Goal: Task Accomplishment & Management: Complete application form

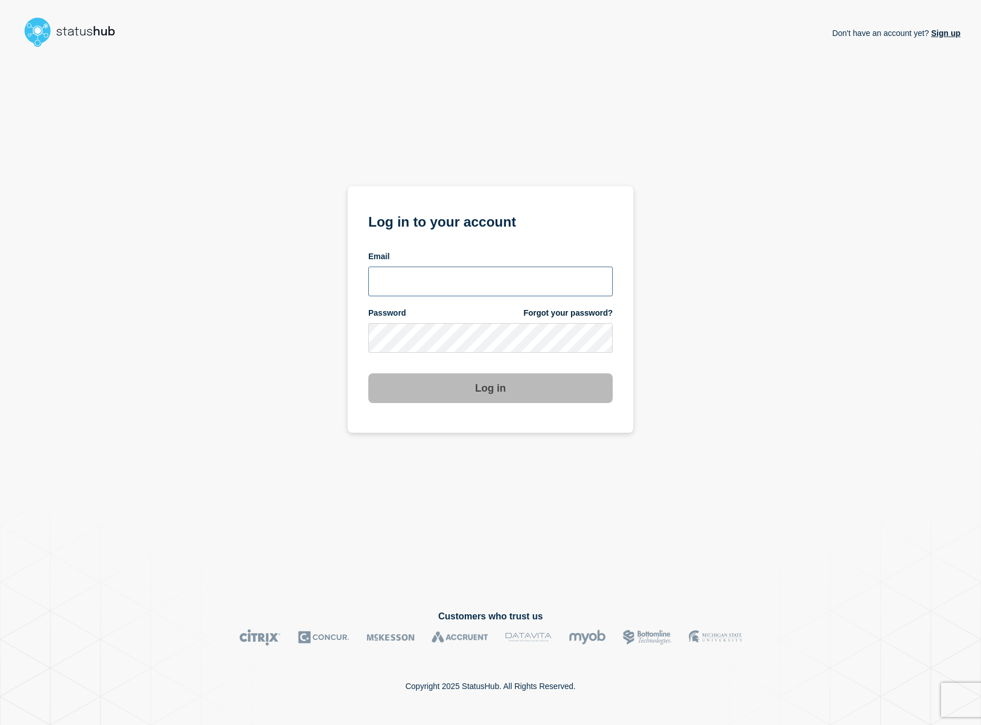
type input "[EMAIL_ADDRESS][DOMAIN_NAME]"
click at [516, 392] on button "Log in" at bounding box center [490, 388] width 244 height 30
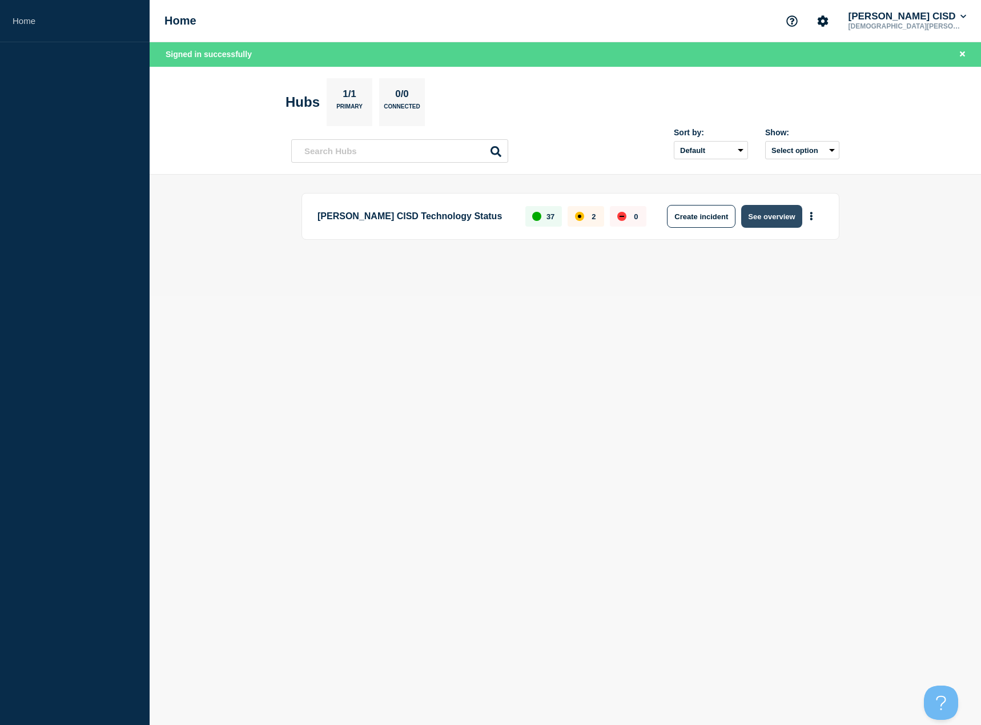
click at [777, 219] on button "See overview" at bounding box center [771, 216] width 61 height 23
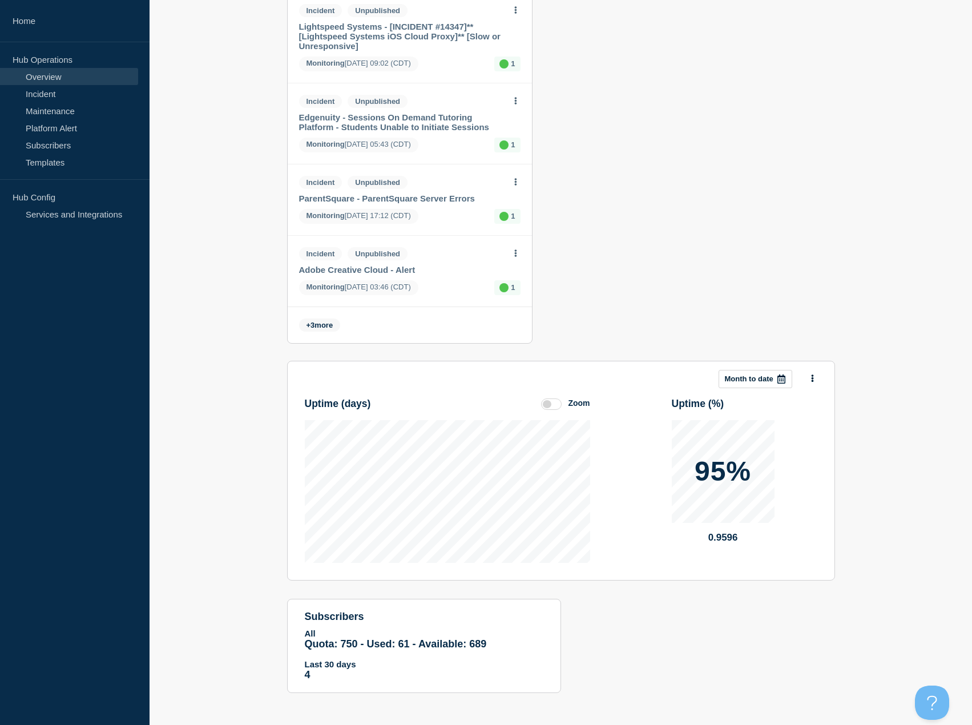
scroll to position [886, 0]
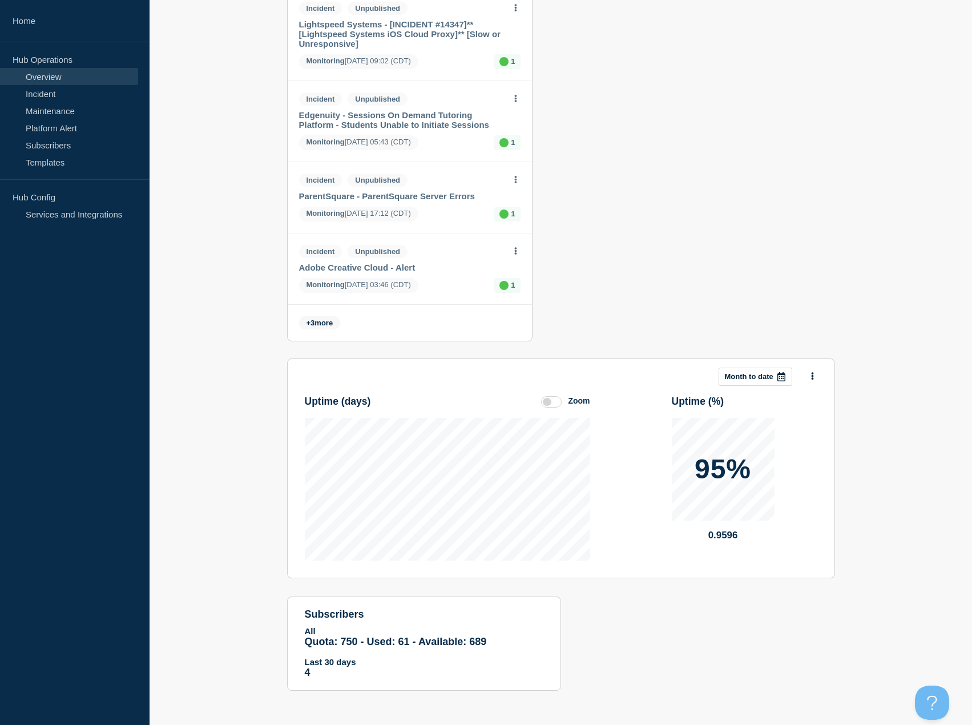
click at [320, 323] on span "+ 3 more" at bounding box center [320, 322] width 42 height 13
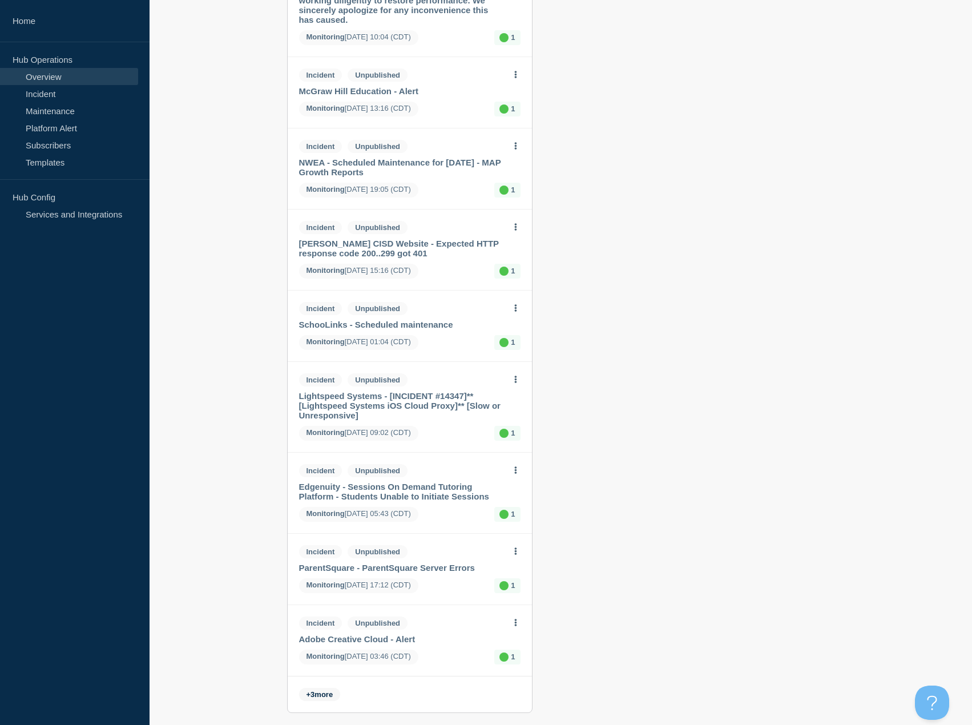
scroll to position [857, 0]
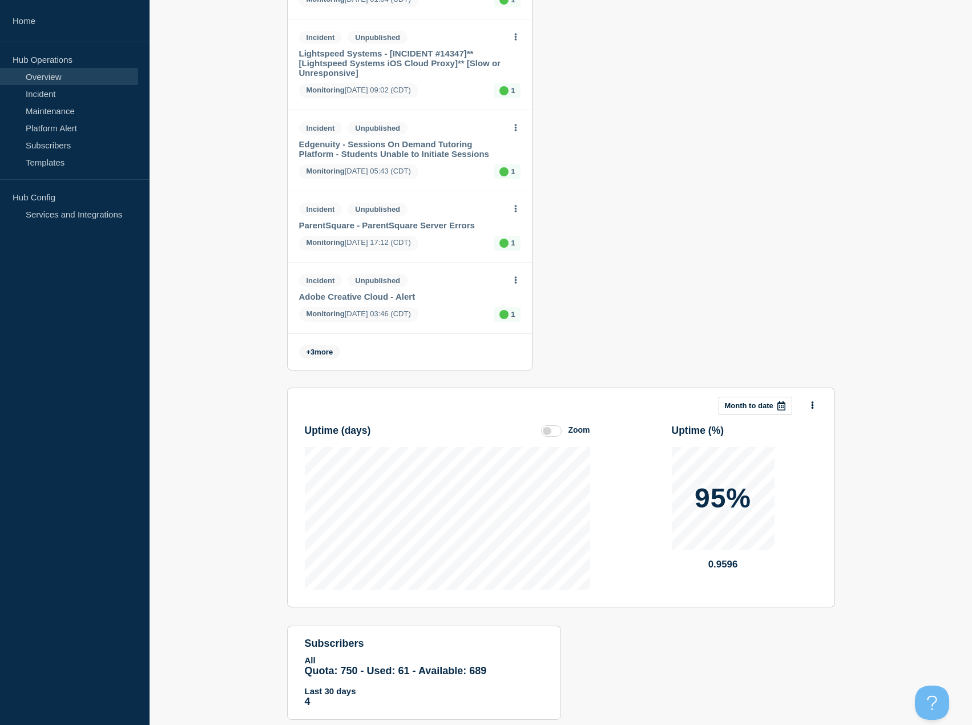
click at [319, 353] on span "+ 3 more" at bounding box center [320, 351] width 42 height 13
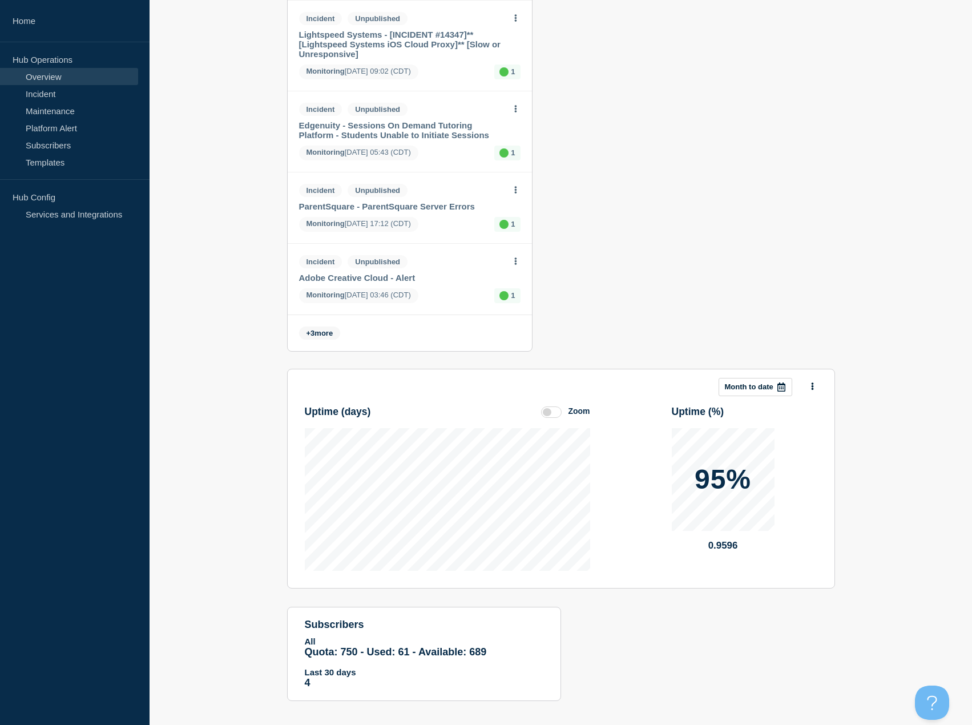
scroll to position [886, 0]
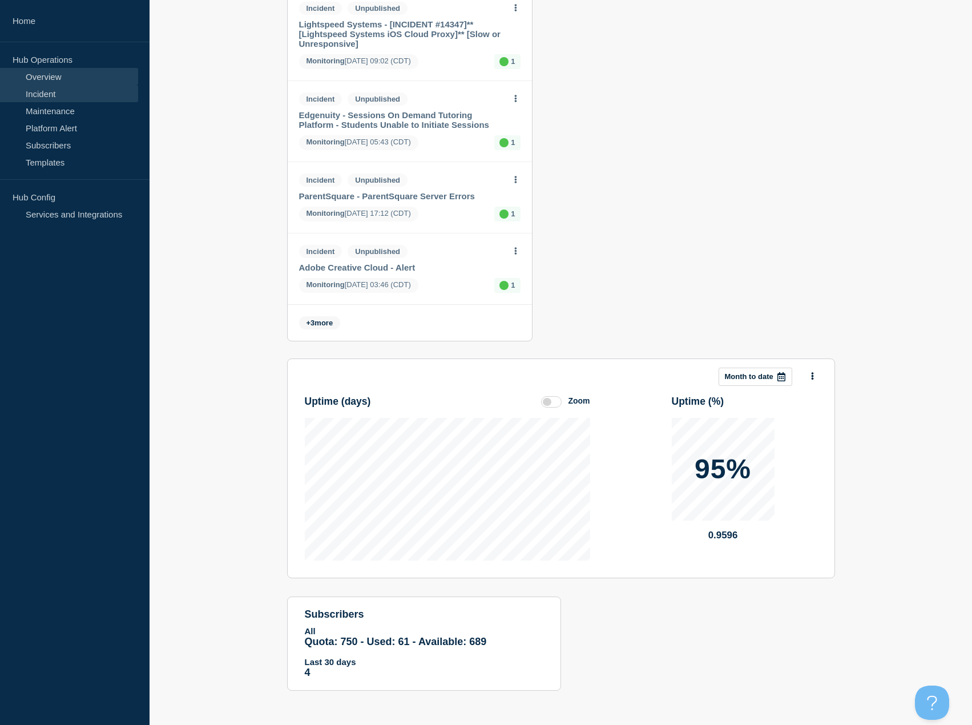
click at [73, 98] on link "Incident" at bounding box center [69, 93] width 138 height 17
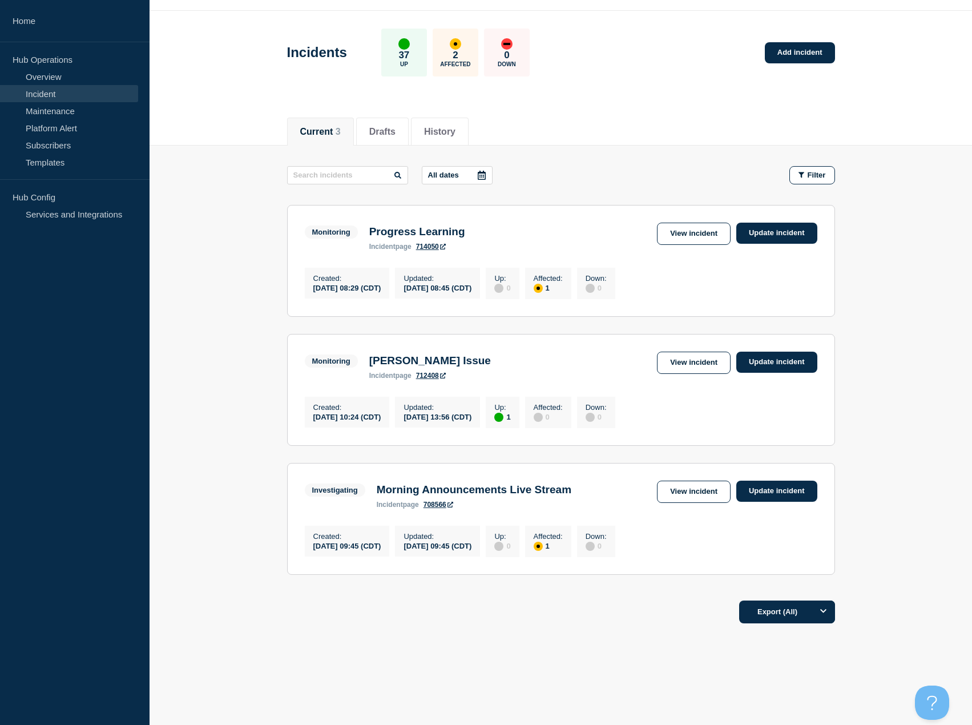
scroll to position [46, 0]
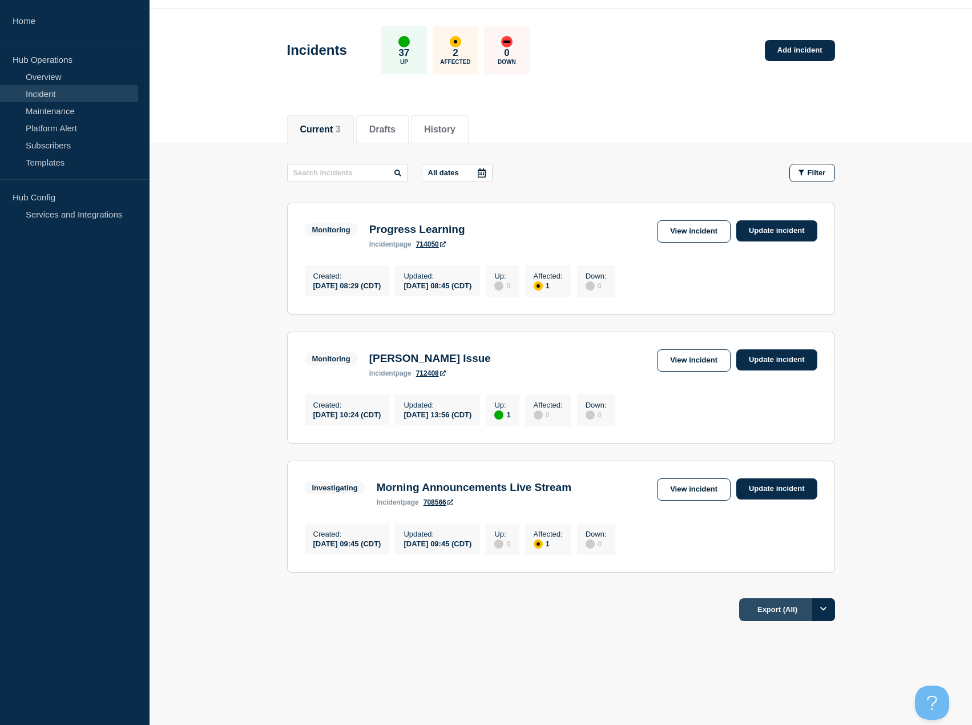
click at [769, 612] on button "Export (All)" at bounding box center [788, 609] width 96 height 23
click at [946, 232] on main "All dates Filter Monitoring 1 Affected Progress Learning Created [DATE] 08:29 (…" at bounding box center [561, 366] width 823 height 447
click at [806, 660] on div "Current Drafts History Current 3 Drafts History All dates Filter Monitoring 1 A…" at bounding box center [561, 406] width 823 height 604
click at [825, 612] on icon "Options" at bounding box center [824, 608] width 7 height 7
click at [804, 40] on link "Add incident" at bounding box center [800, 50] width 70 height 21
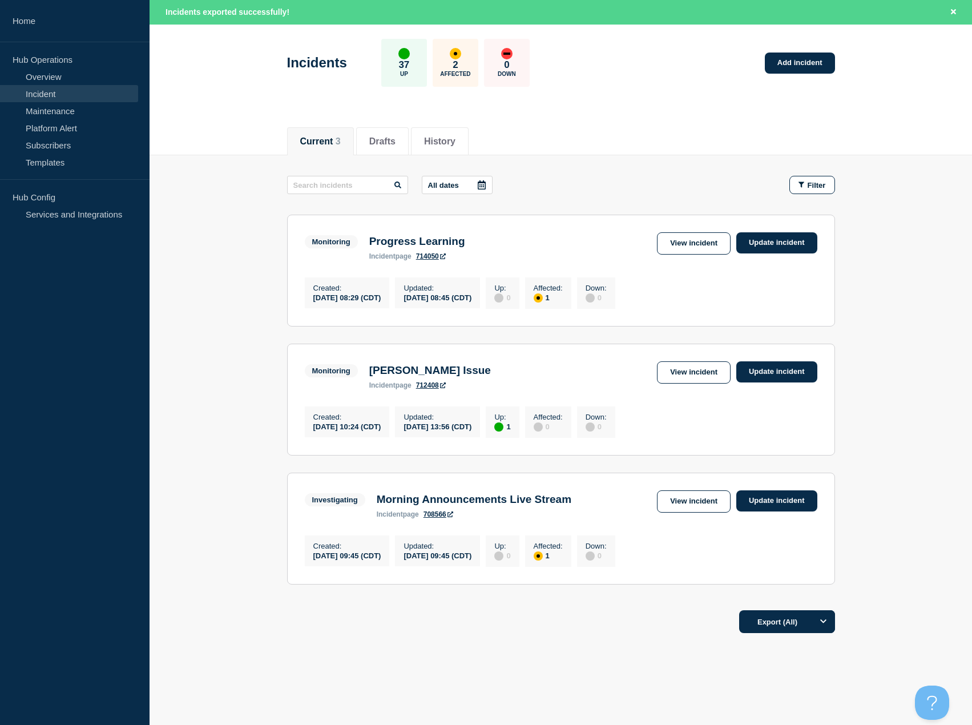
scroll to position [70, 0]
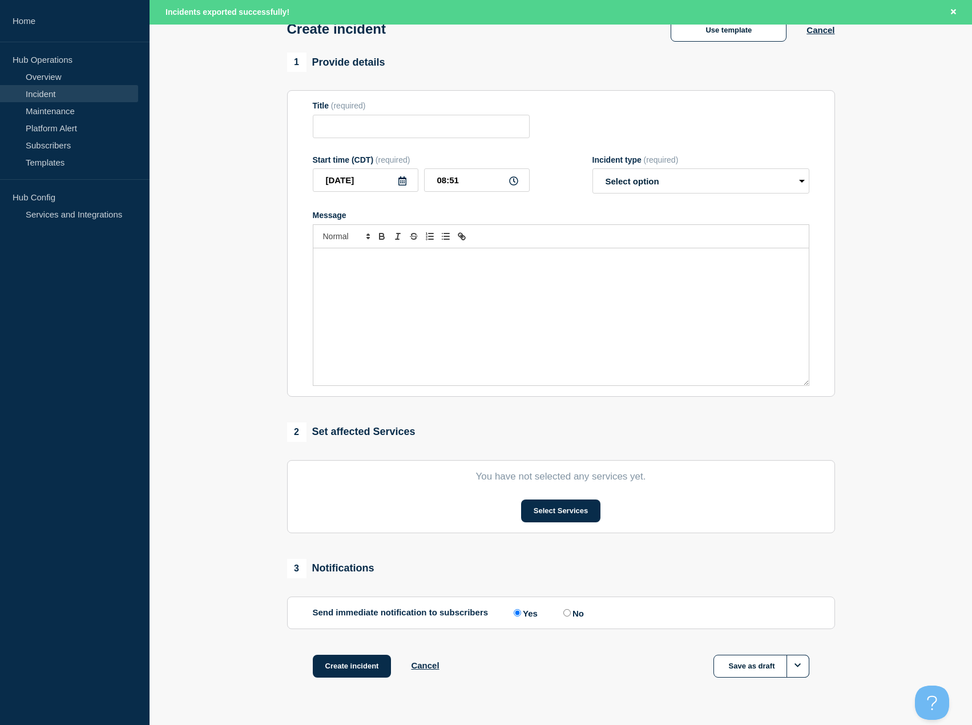
click at [820, 35] on button "Cancel" at bounding box center [821, 30] width 28 height 10
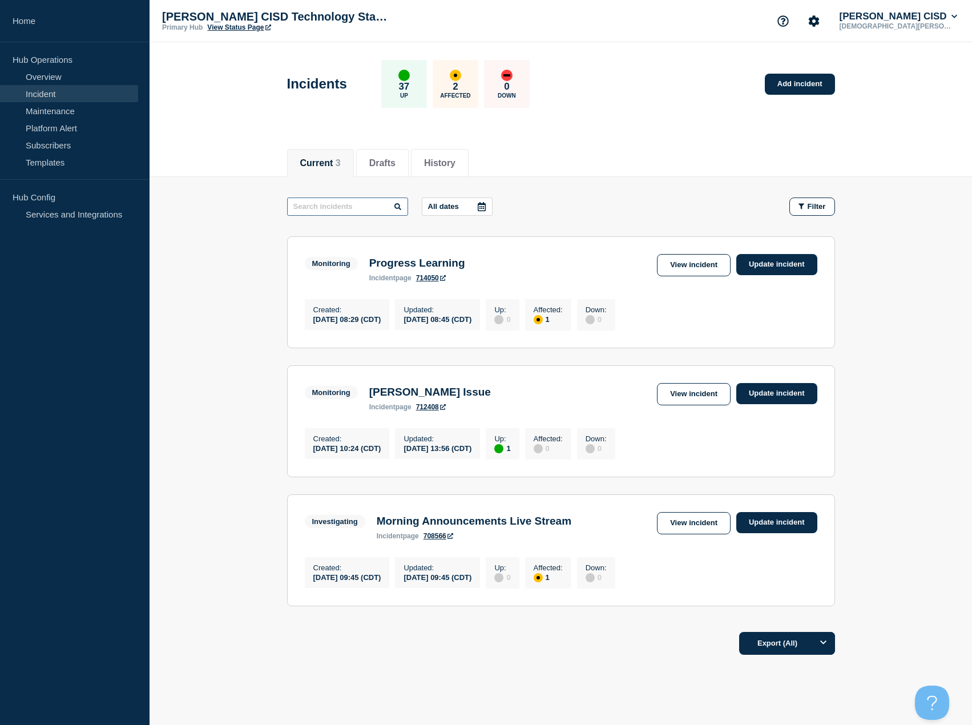
click at [362, 202] on input "text" at bounding box center [347, 207] width 121 height 18
type input "skywa"
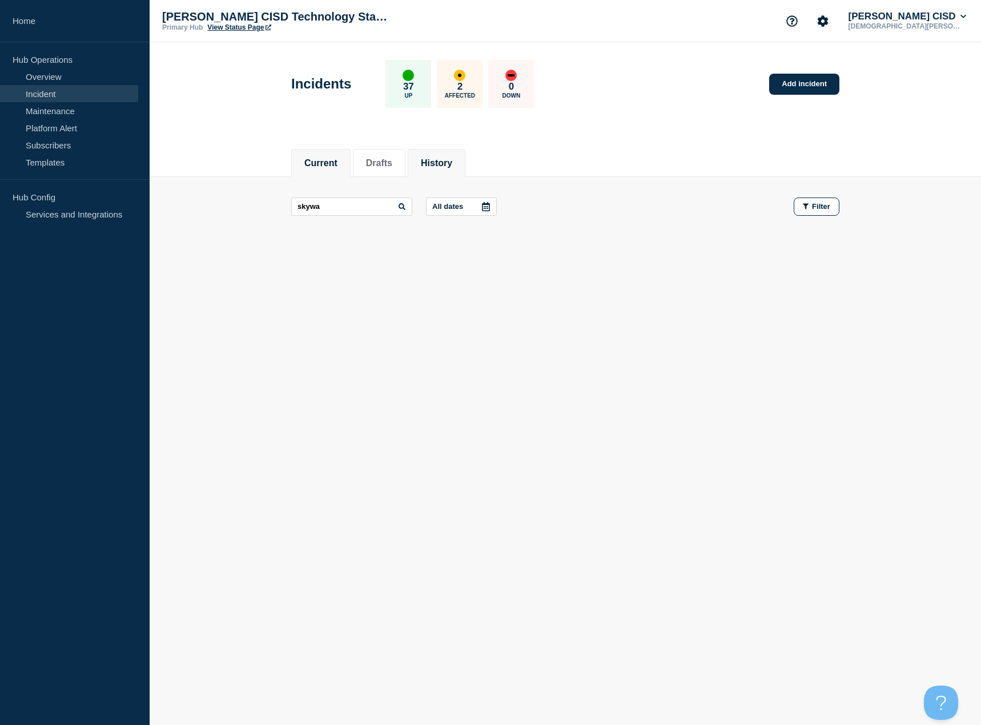
click at [451, 167] on button "History" at bounding box center [436, 163] width 31 height 10
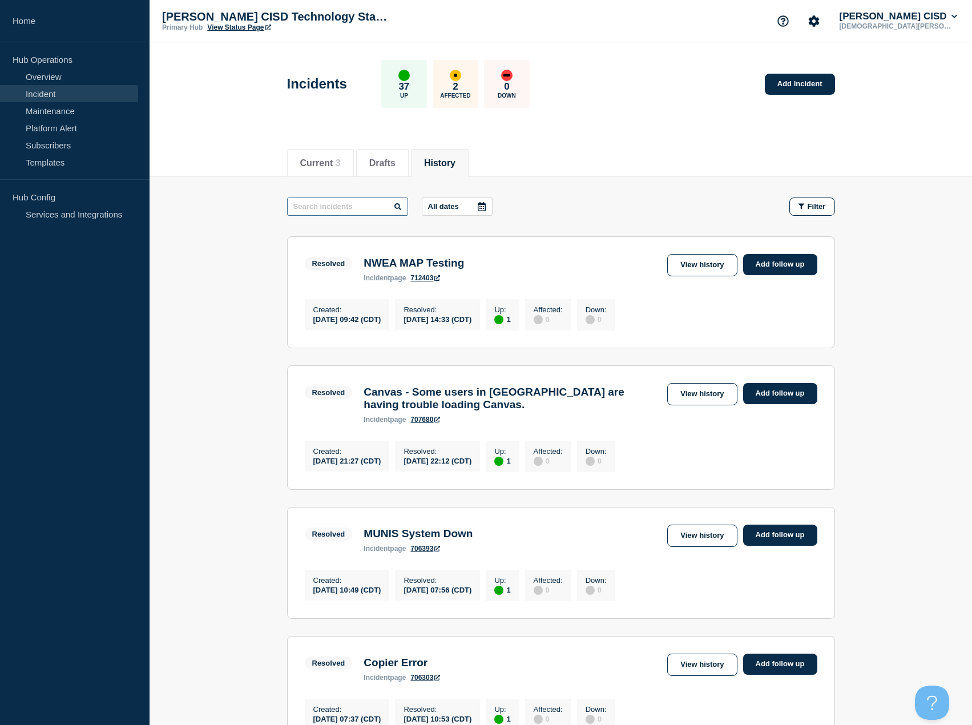
click at [366, 206] on input "text" at bounding box center [347, 207] width 121 height 18
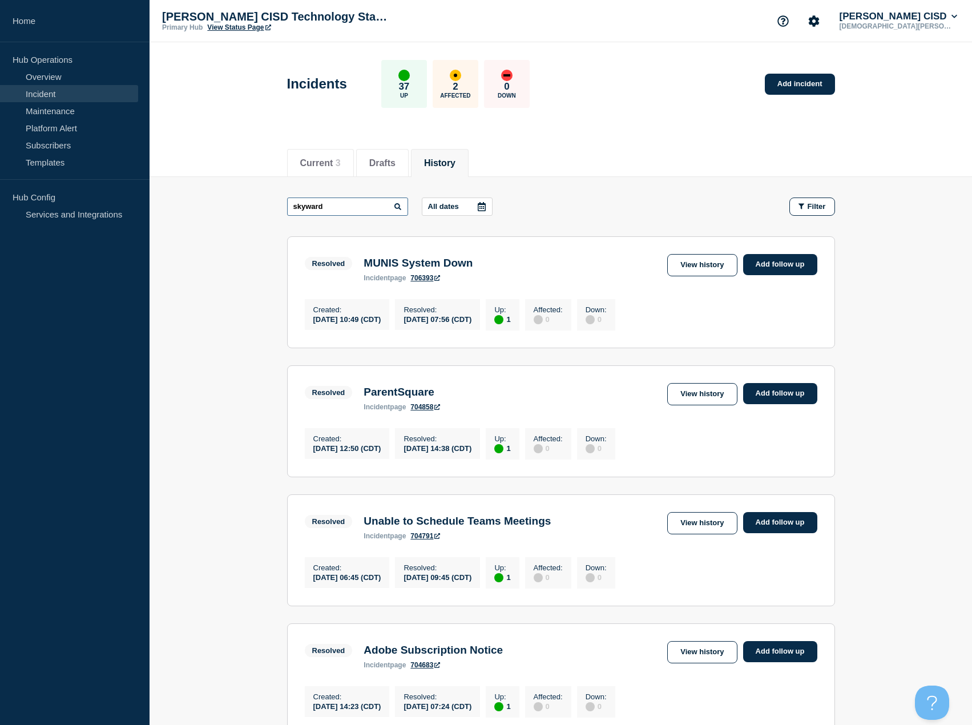
type input "skyward"
click at [792, 87] on link "Add incident" at bounding box center [800, 84] width 70 height 21
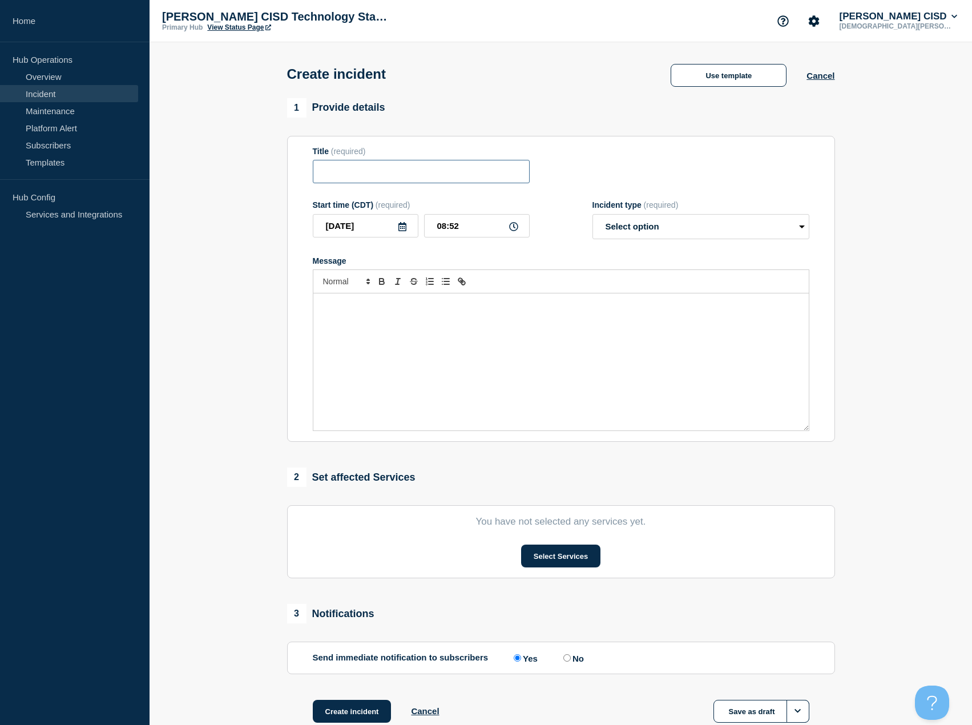
click at [392, 166] on input "Title" at bounding box center [421, 171] width 217 height 23
type input "Skyward Issue"
click at [440, 328] on div "Message" at bounding box center [562, 362] width 496 height 137
click at [340, 307] on p "Currentlyu Skyward is having an issue. You may recieve s login error or the sys…" at bounding box center [561, 305] width 479 height 10
click at [799, 307] on p "Currently [PERSON_NAME] is having an issue. You may receive s login error or th…" at bounding box center [561, 310] width 479 height 21
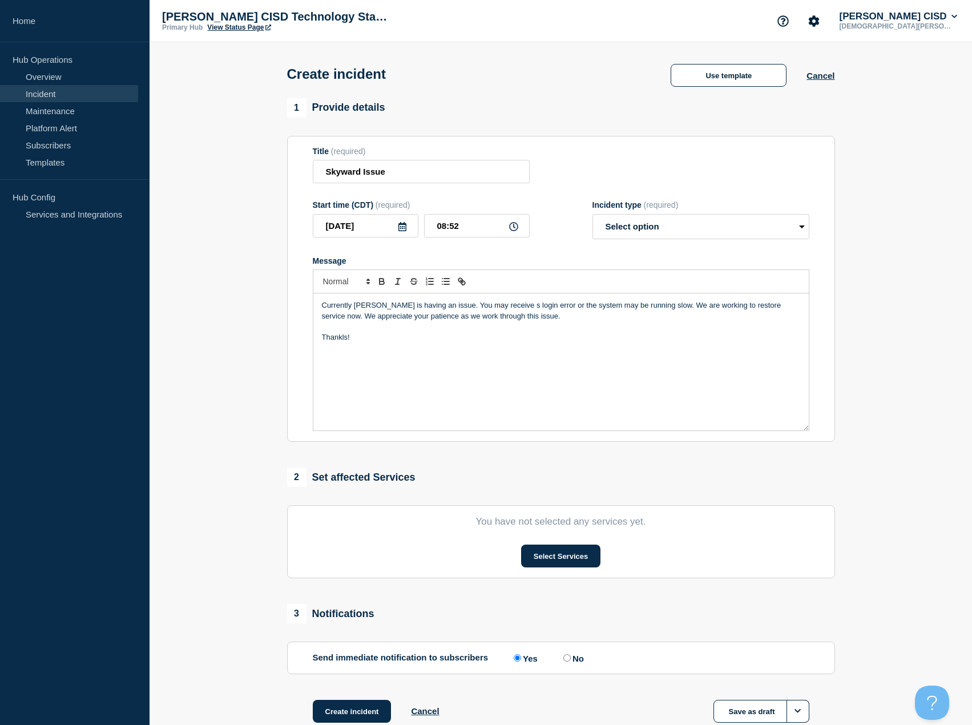
click at [337, 343] on p "Thankls!" at bounding box center [561, 337] width 479 height 10
click at [339, 342] on p "Thankls!" at bounding box center [561, 337] width 479 height 10
click at [331, 340] on p "Thankls!" at bounding box center [561, 337] width 479 height 10
drag, startPoint x: 404, startPoint y: 339, endPoint x: 431, endPoint y: 344, distance: 27.3
click at [405, 338] on p "Thanks!" at bounding box center [561, 337] width 479 height 10
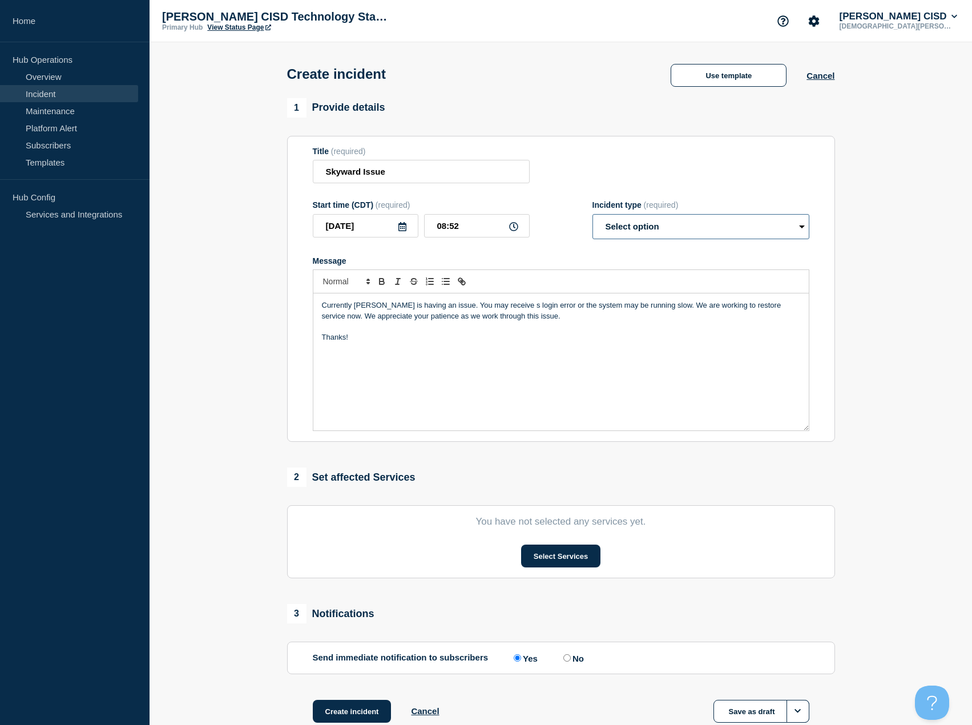
click at [718, 228] on select "Select option Investigating Identified Monitoring" at bounding box center [701, 226] width 217 height 25
select select "investigating"
click at [593, 216] on select "Select option Investigating Identified Monitoring" at bounding box center [701, 226] width 217 height 25
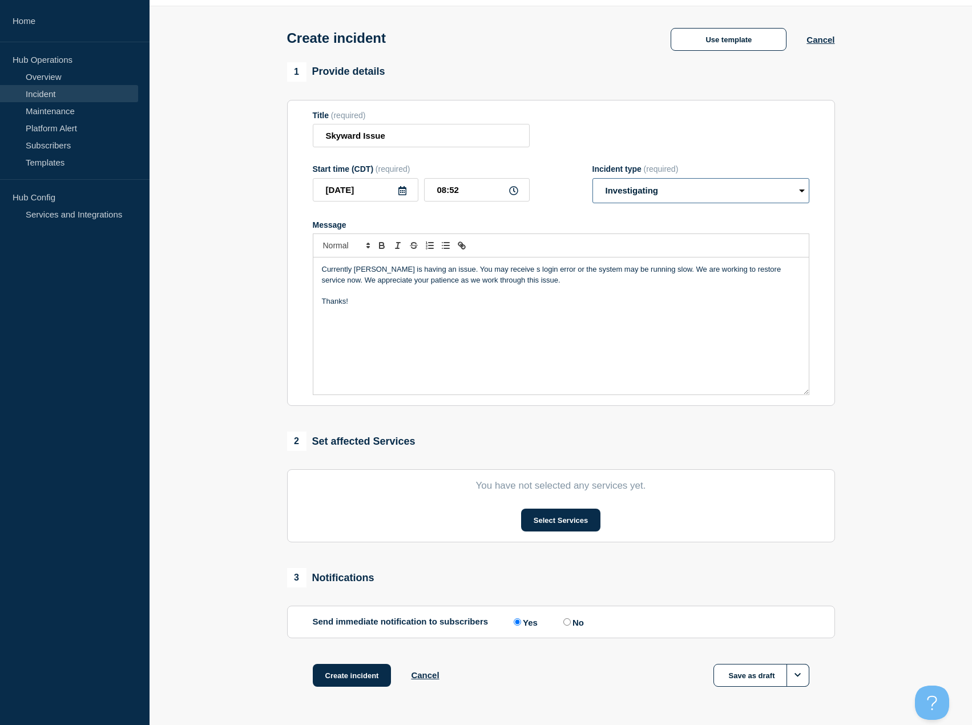
scroll to position [75, 0]
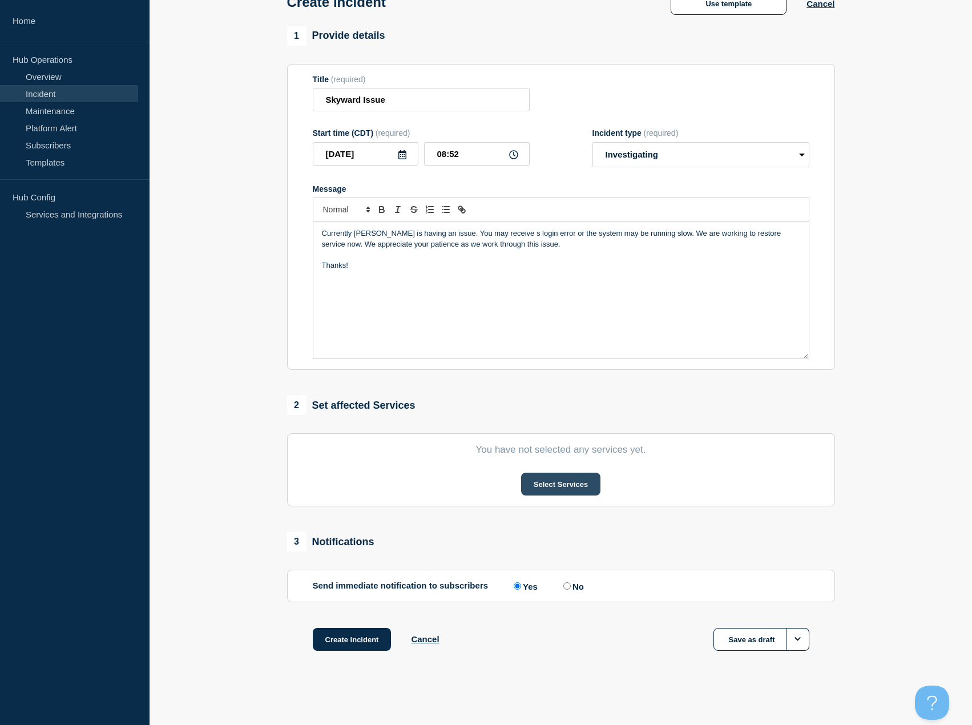
click at [553, 491] on button "Select Services" at bounding box center [560, 484] width 79 height 23
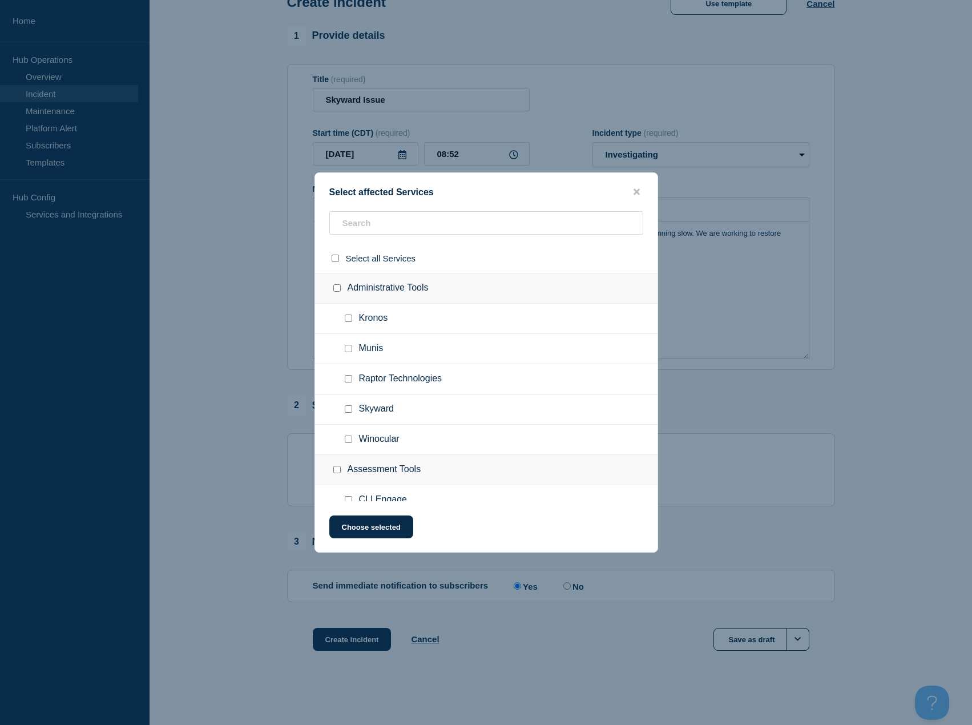
click at [347, 412] on input "Skyward checkbox" at bounding box center [348, 408] width 7 height 7
checkbox input "true"
click at [391, 530] on button "Choose selected" at bounding box center [371, 527] width 84 height 23
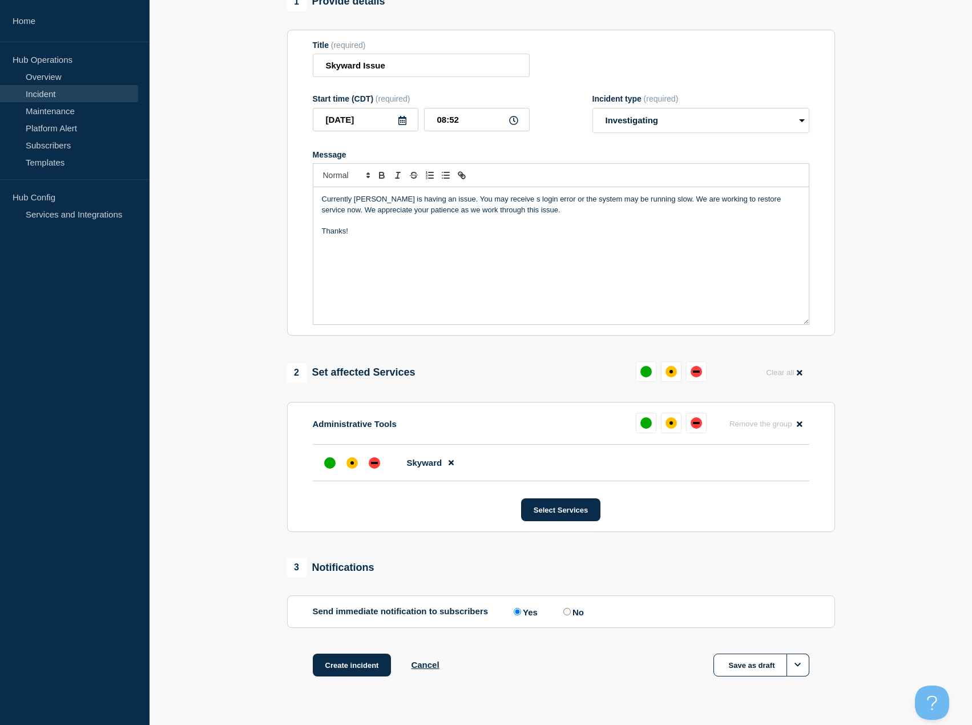
scroll to position [135, 0]
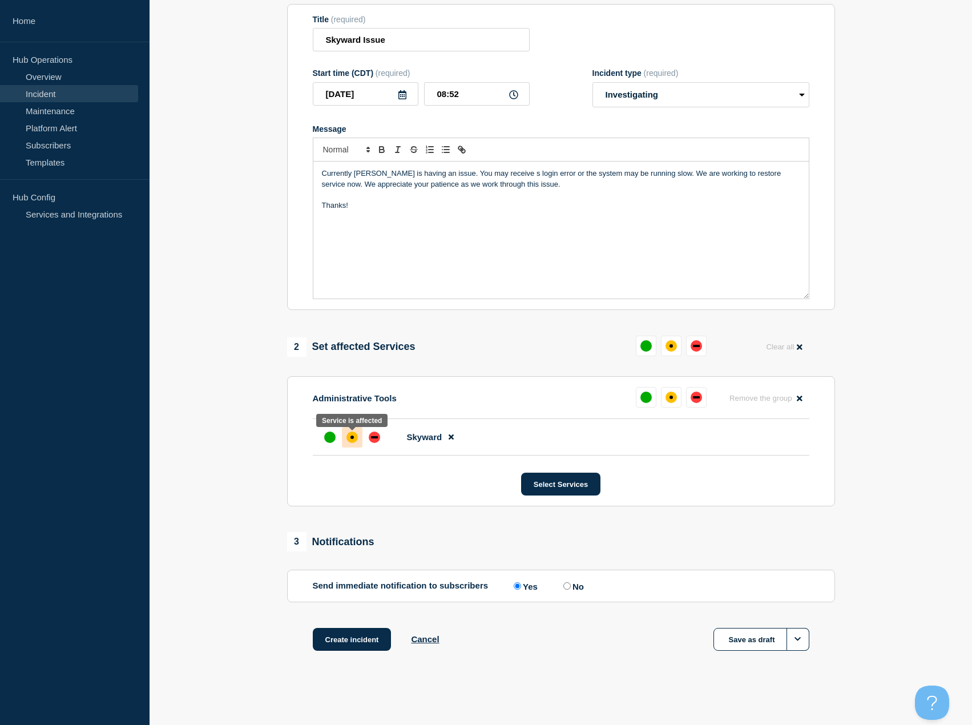
click at [350, 435] on div "affected" at bounding box center [352, 437] width 11 height 11
click at [349, 637] on button "Create incident" at bounding box center [352, 639] width 79 height 23
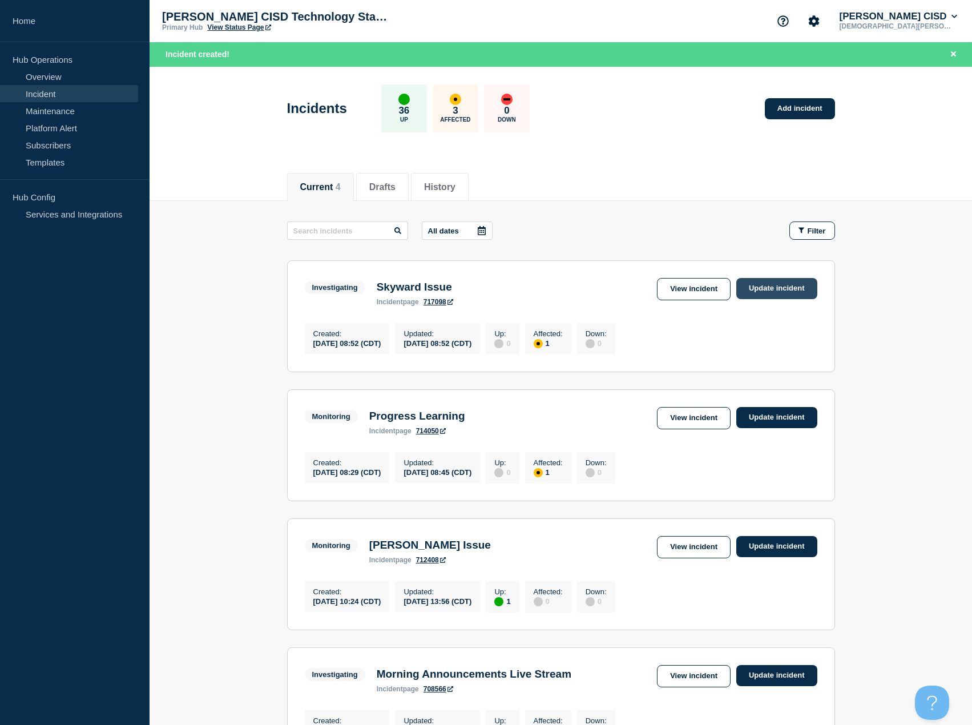
click at [779, 285] on link "Update incident" at bounding box center [777, 288] width 81 height 21
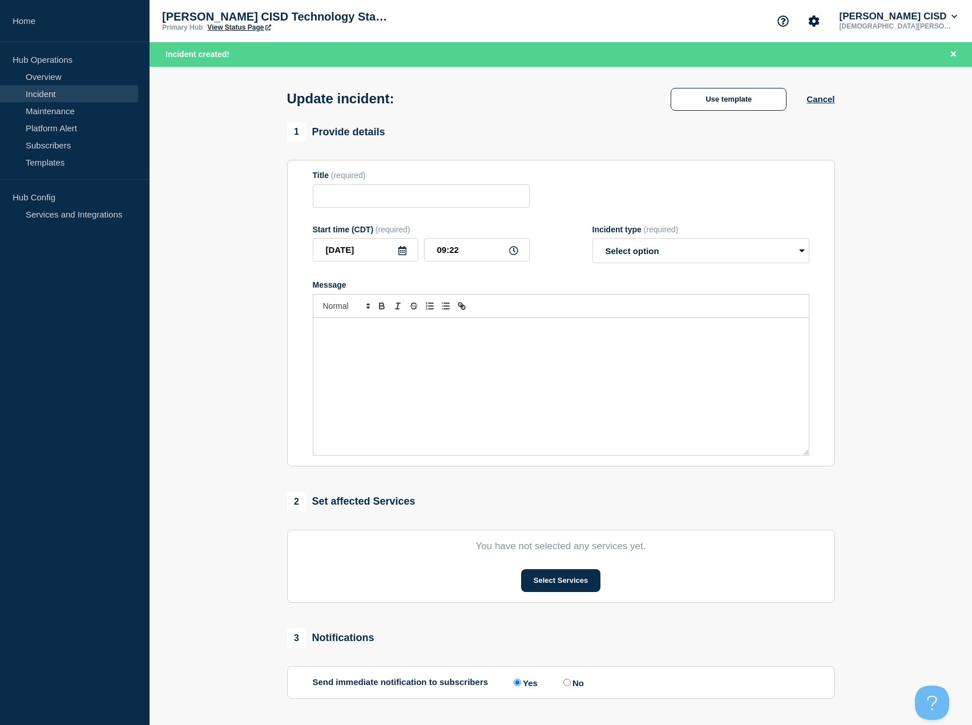
type input "Skyward Issue"
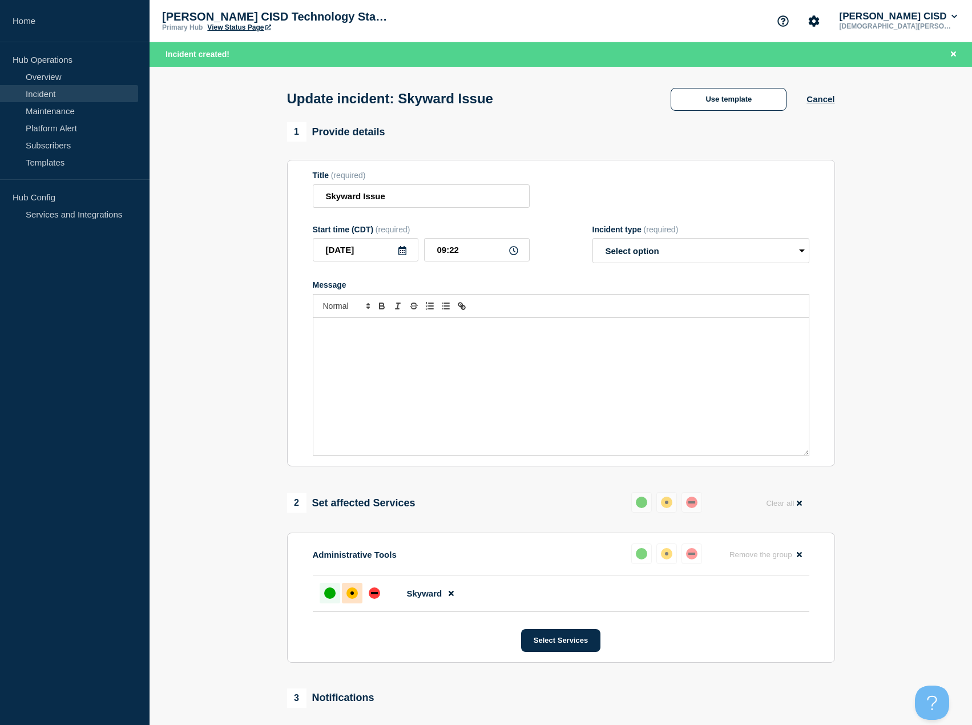
click at [331, 598] on div "up" at bounding box center [329, 593] width 11 height 11
drag, startPoint x: 680, startPoint y: 250, endPoint x: 680, endPoint y: 264, distance: 14.3
click at [680, 250] on select "Select option Investigating Identified Monitoring Resolved" at bounding box center [701, 250] width 217 height 25
select select "monitoring"
click at [593, 241] on select "Select option Investigating Identified Monitoring Resolved" at bounding box center [701, 250] width 217 height 25
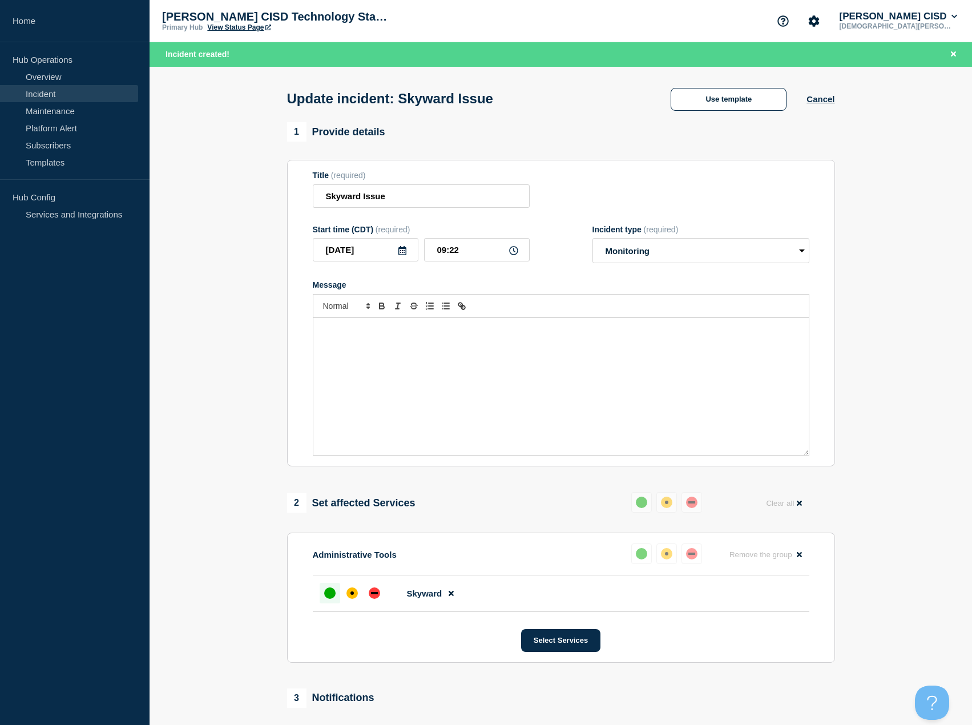
click at [366, 345] on div "Message" at bounding box center [562, 386] width 496 height 137
click at [330, 599] on div "up" at bounding box center [329, 593] width 11 height 11
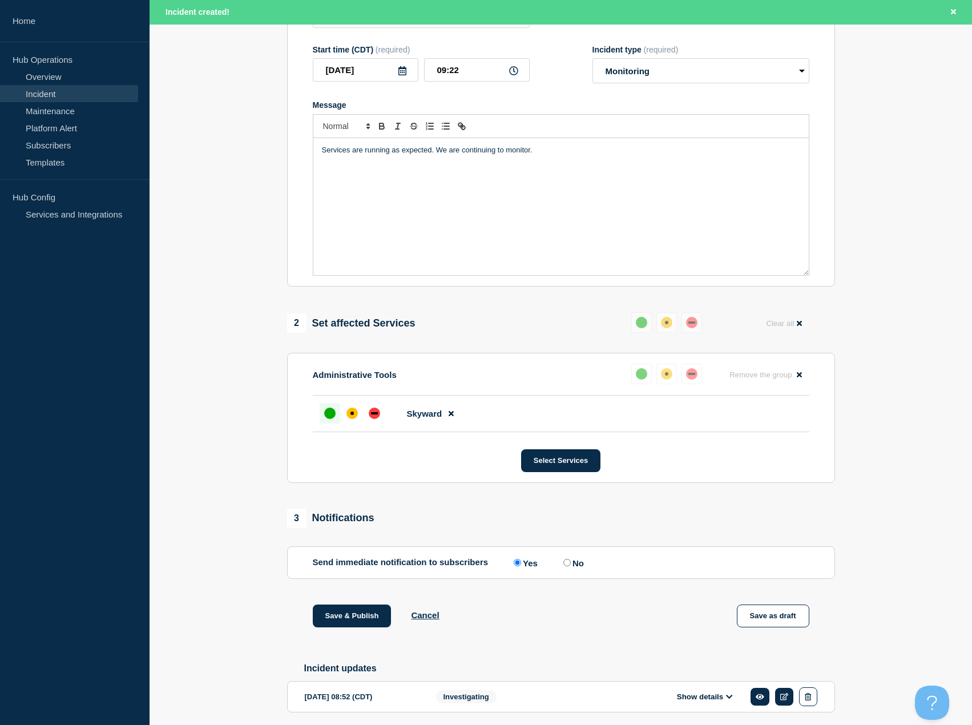
scroll to position [226, 0]
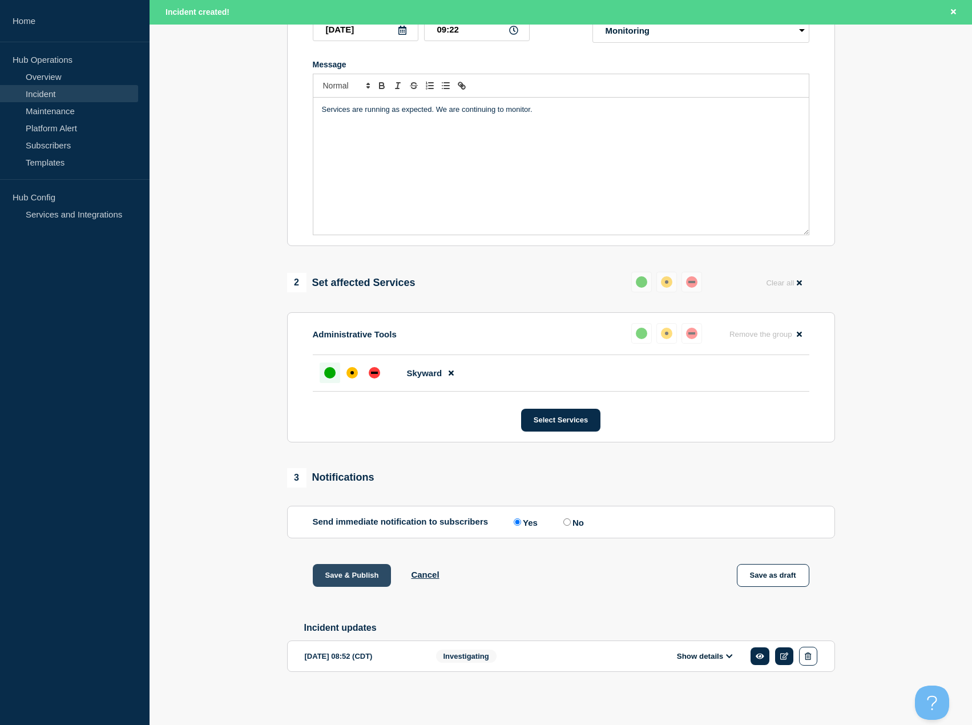
drag, startPoint x: 360, startPoint y: 576, endPoint x: 349, endPoint y: 573, distance: 11.6
click at [360, 575] on button "Save & Publish" at bounding box center [352, 575] width 79 height 23
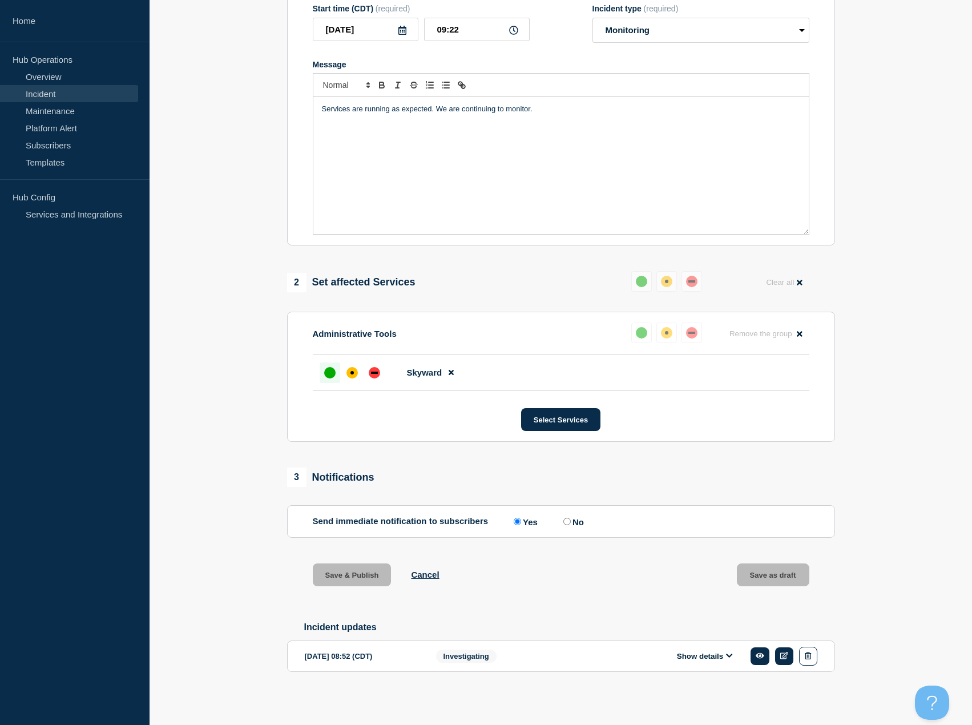
scroll to position [202, 0]
